Goal: Information Seeking & Learning: Learn about a topic

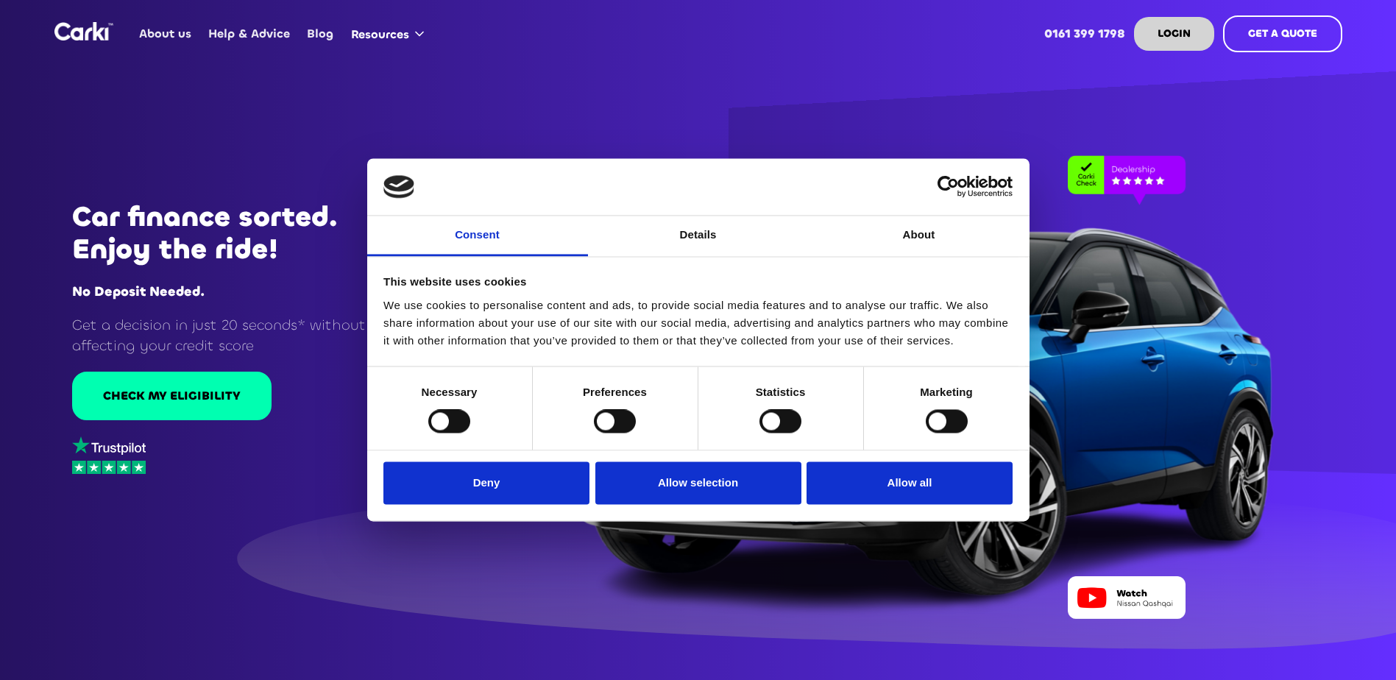
click at [188, 37] on link "About us" at bounding box center [165, 33] width 69 height 57
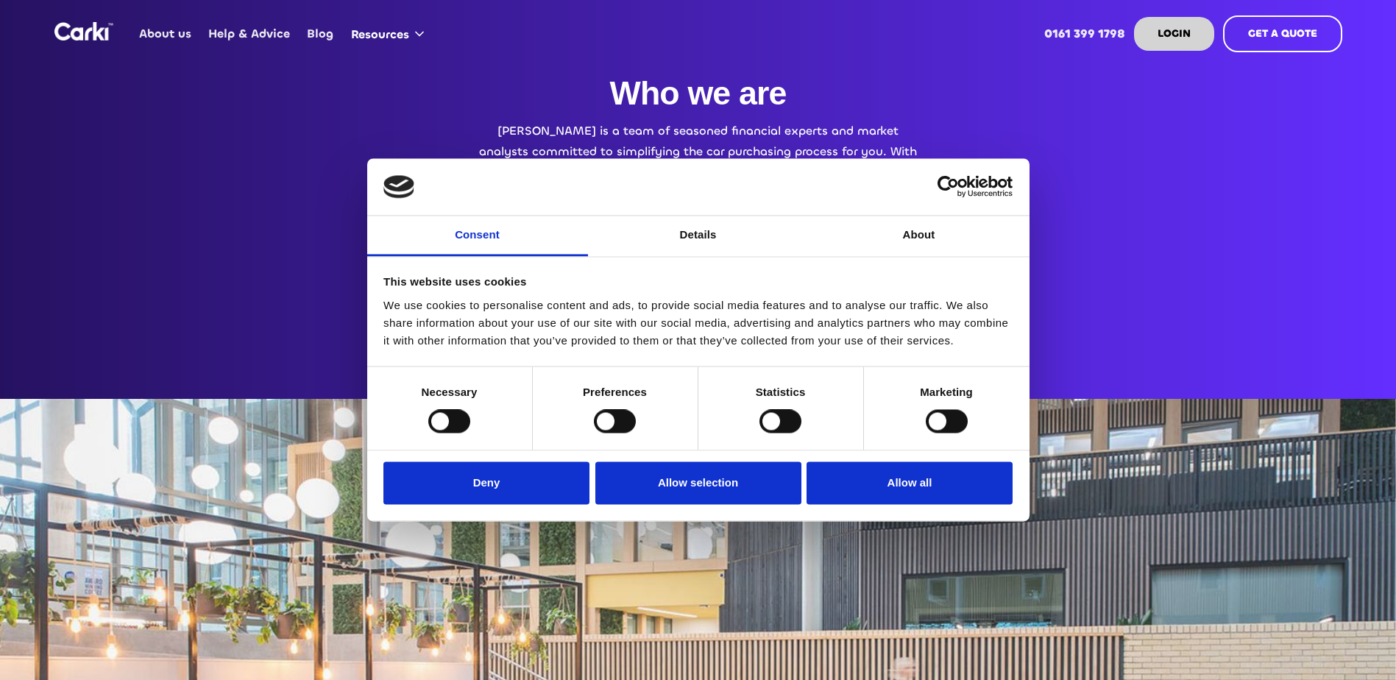
scroll to position [147, 0]
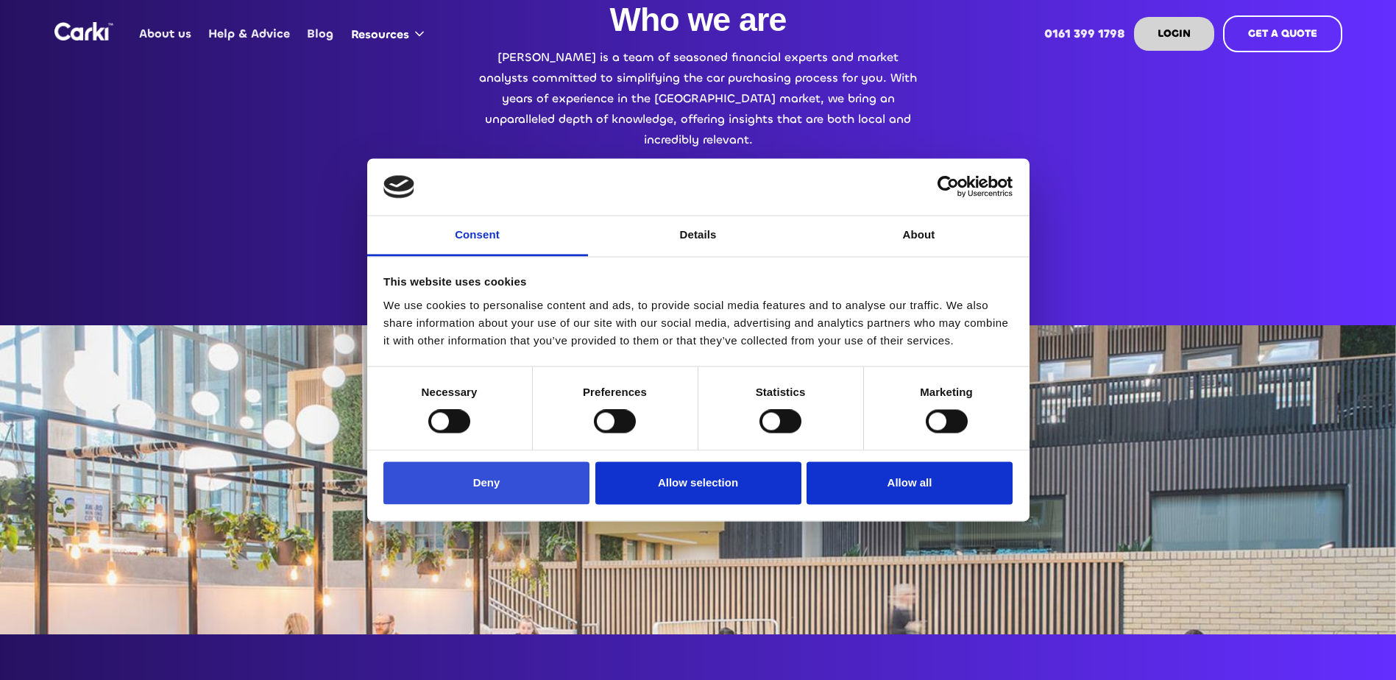
click at [536, 500] on button "Deny" at bounding box center [486, 482] width 206 height 43
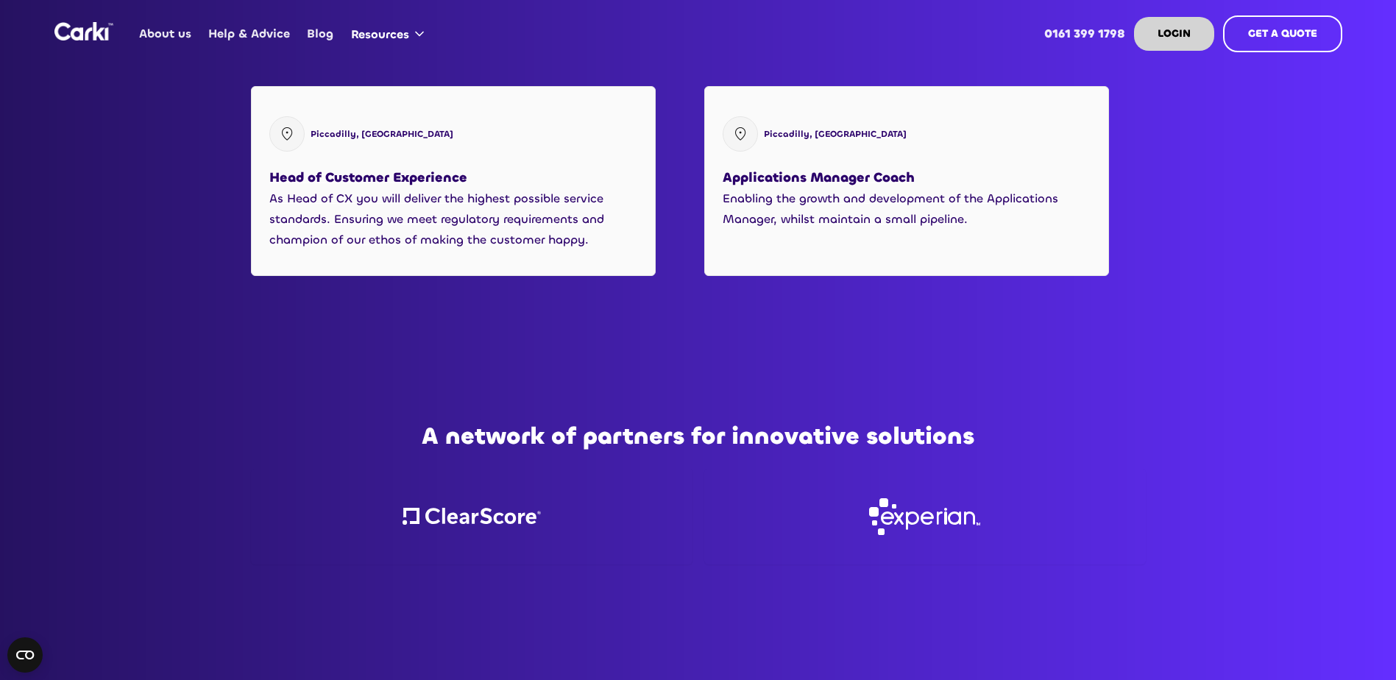
scroll to position [1870, 0]
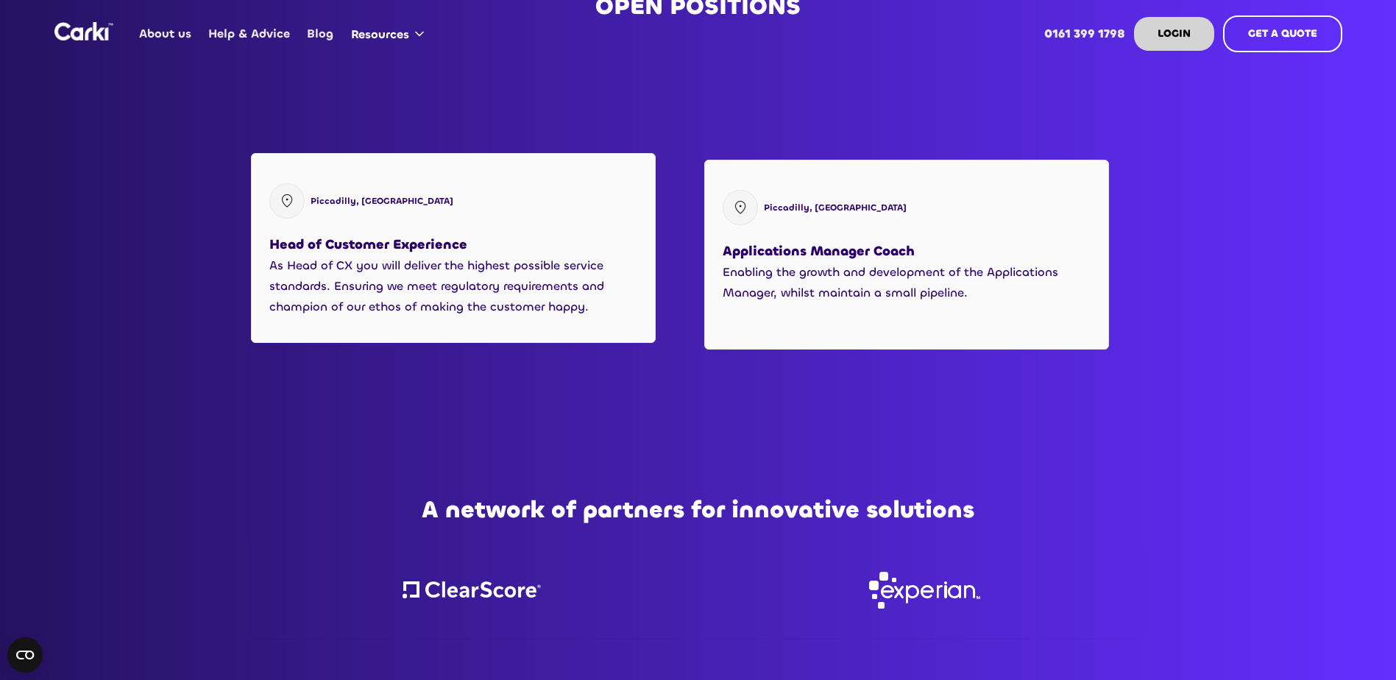
click at [418, 259] on p "As Head of CX you will deliver the highest possible service standards. Ensuring…" at bounding box center [453, 286] width 368 height 62
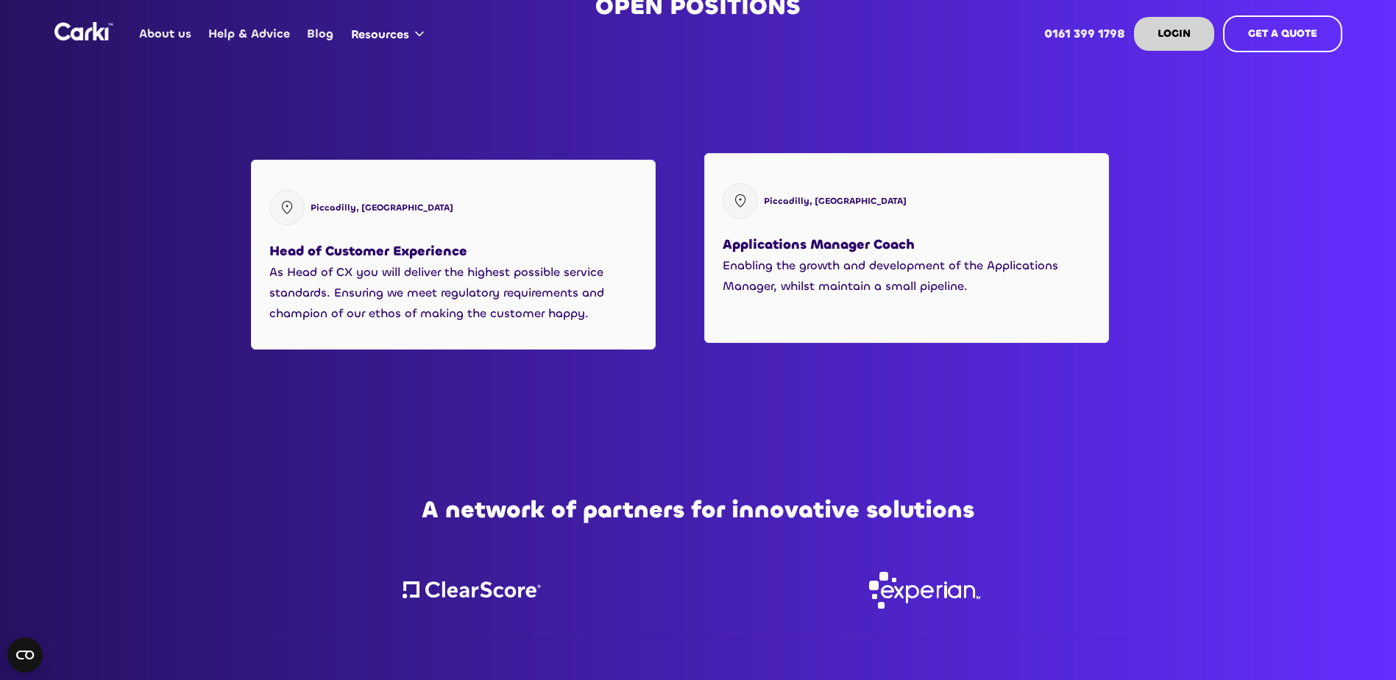
click at [821, 233] on h3 "Applications Manager Coach" at bounding box center [819, 244] width 192 height 22
